Goal: Task Accomplishment & Management: Manage account settings

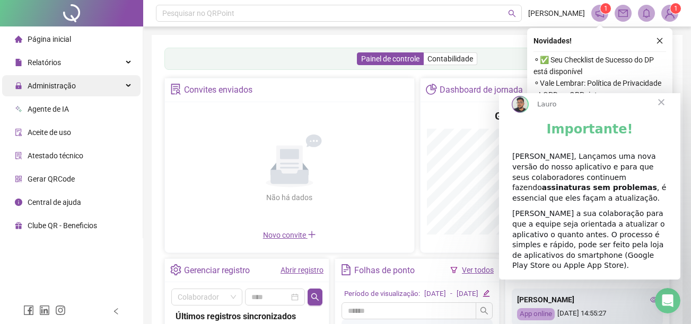
click at [61, 87] on span "Administração" at bounding box center [52, 86] width 48 height 8
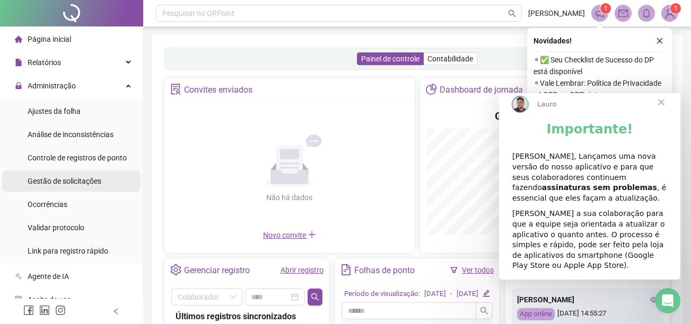
click at [95, 179] on span "Gestão de solicitações" at bounding box center [65, 181] width 74 height 8
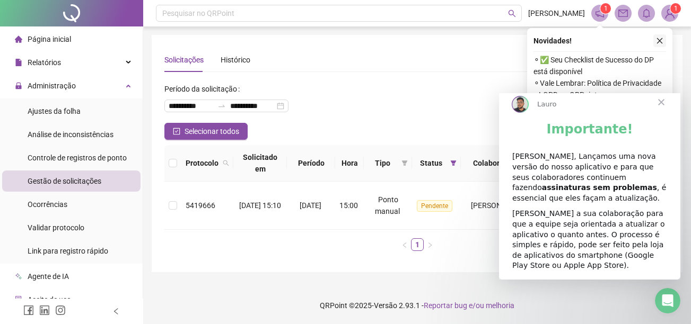
click at [660, 43] on icon "close" at bounding box center [659, 40] width 7 height 7
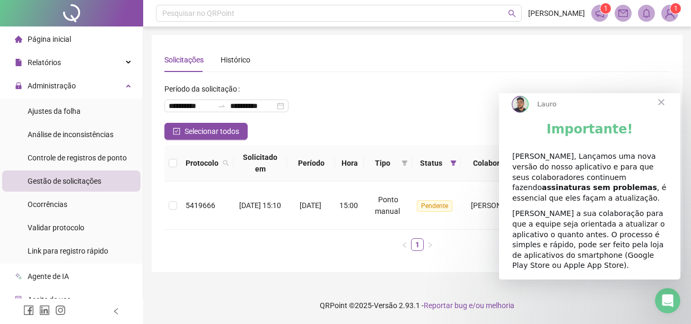
click at [663, 110] on span "Fechar" at bounding box center [661, 102] width 38 height 38
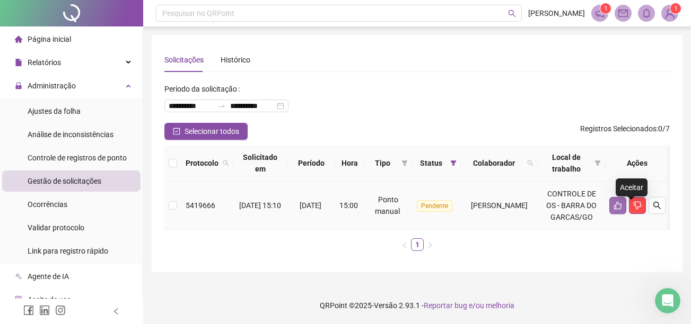
click at [622, 208] on icon "like" at bounding box center [617, 205] width 8 height 8
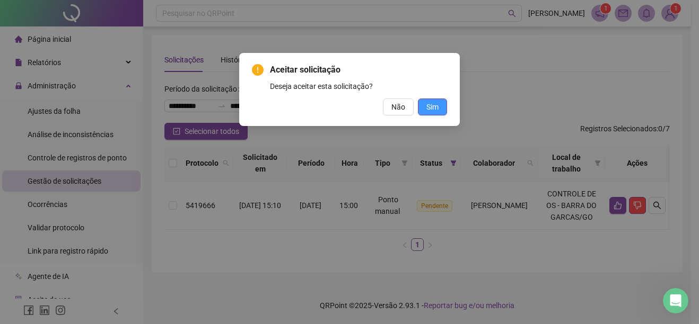
click at [439, 102] on button "Sim" at bounding box center [432, 107] width 29 height 17
